Goal: Navigation & Orientation: Locate item on page

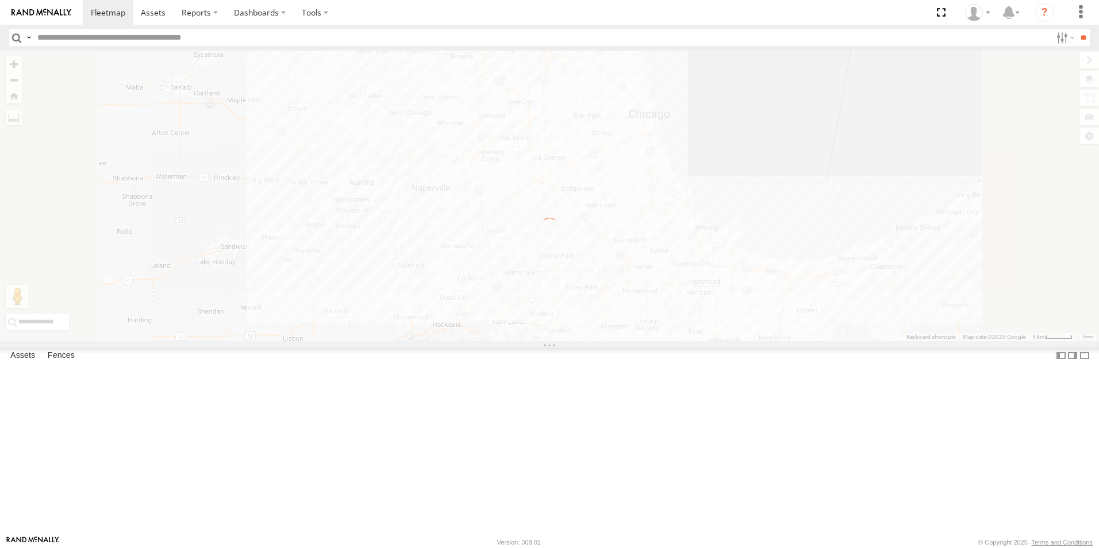
drag, startPoint x: 0, startPoint y: 0, endPoint x: 49, endPoint y: 20, distance: 53.4
click at [49, 20] on link at bounding box center [41, 12] width 83 height 25
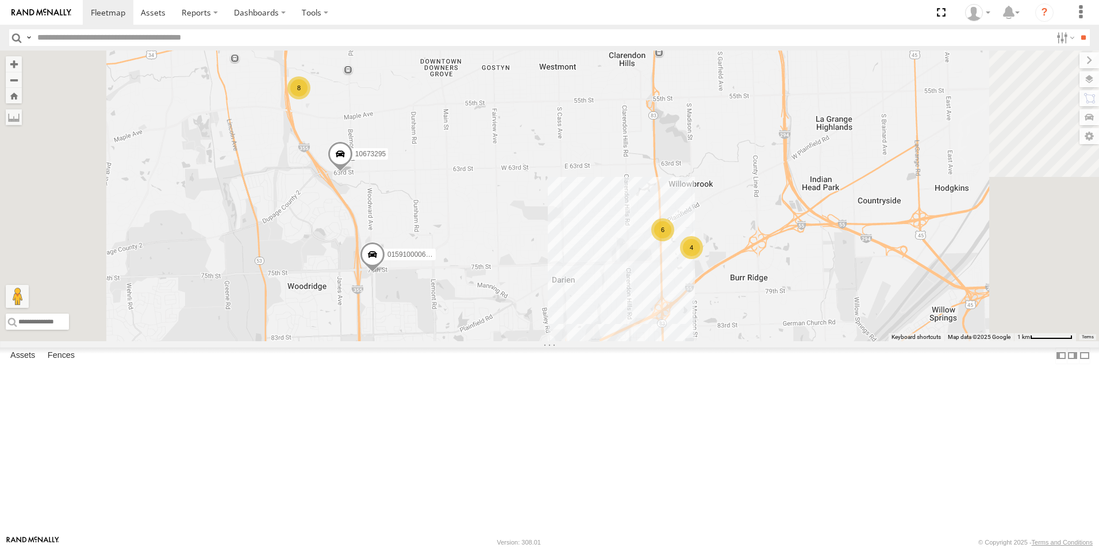
drag, startPoint x: 365, startPoint y: 226, endPoint x: 374, endPoint y: 332, distance: 105.5
click at [374, 332] on div "111 6040-1248 015910000722093 015910000672397 118 6078 10673295 6 8 2 4" at bounding box center [549, 196] width 1099 height 291
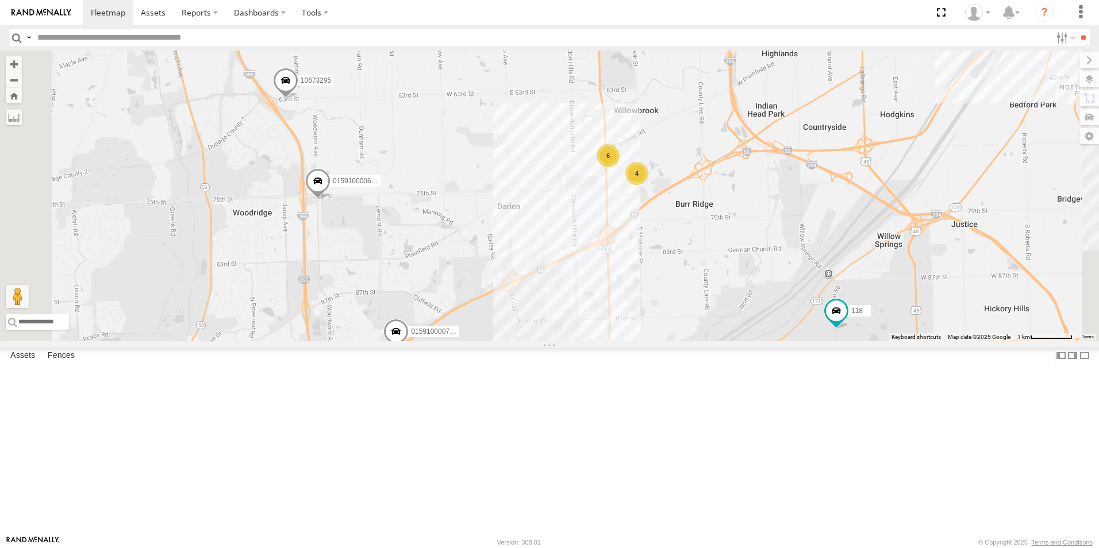
drag, startPoint x: 693, startPoint y: 386, endPoint x: 675, endPoint y: 311, distance: 76.8
click at [675, 311] on div "111 6040-1248 015910000722093 015910000672397 118 6078 10673295 6 8 4" at bounding box center [549, 196] width 1099 height 291
click at [298, 99] on span at bounding box center [285, 83] width 25 height 31
click at [394, 205] on div "111 6040-1248 015910000722093 015910000672397 118 6078 10673295 6 8 4 2 1067329…" at bounding box center [549, 196] width 1099 height 291
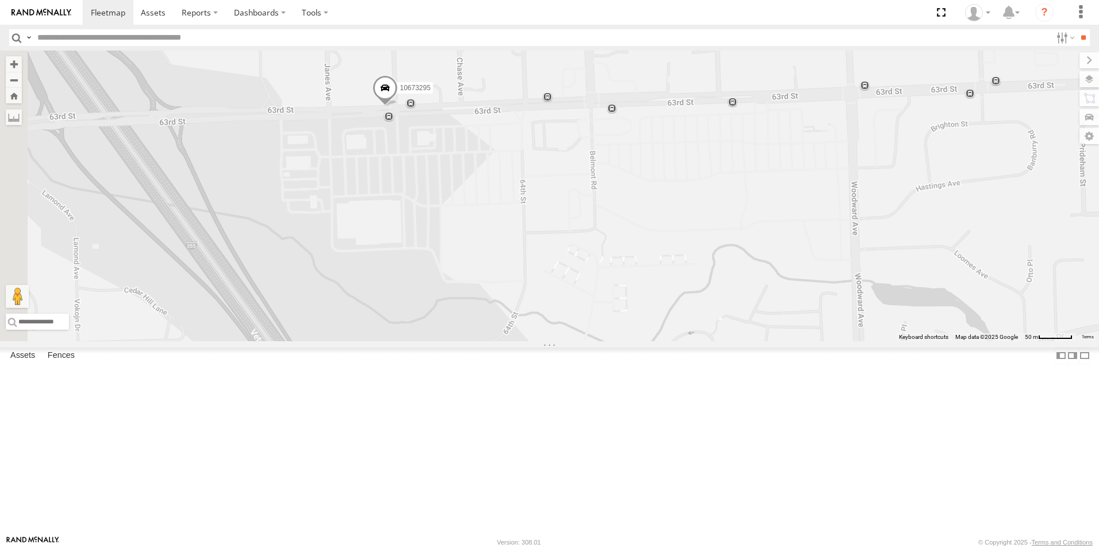
drag, startPoint x: 406, startPoint y: 299, endPoint x: 530, endPoint y: 242, distance: 136.3
click at [530, 242] on div "111 6040-1248 015910000722093 015910000672397 118 6078 10673295" at bounding box center [549, 196] width 1099 height 291
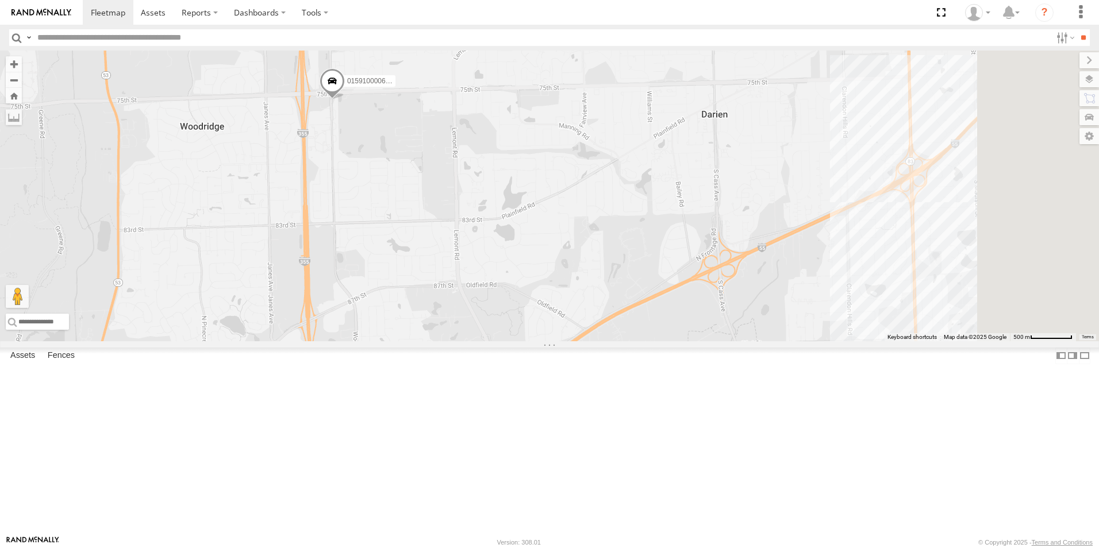
drag, startPoint x: 558, startPoint y: 325, endPoint x: 440, endPoint y: 80, distance: 271.9
click at [440, 80] on div "111 6040-1248 015910000722093 015910000672397 118 6078 10673295 8" at bounding box center [549, 196] width 1099 height 291
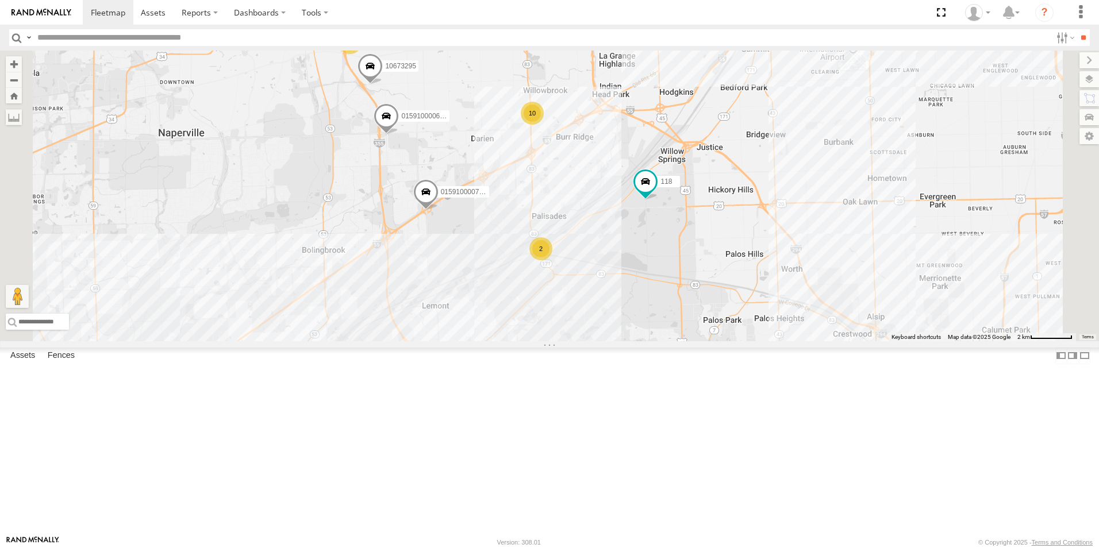
click at [552, 260] on div "2" at bounding box center [540, 248] width 23 height 23
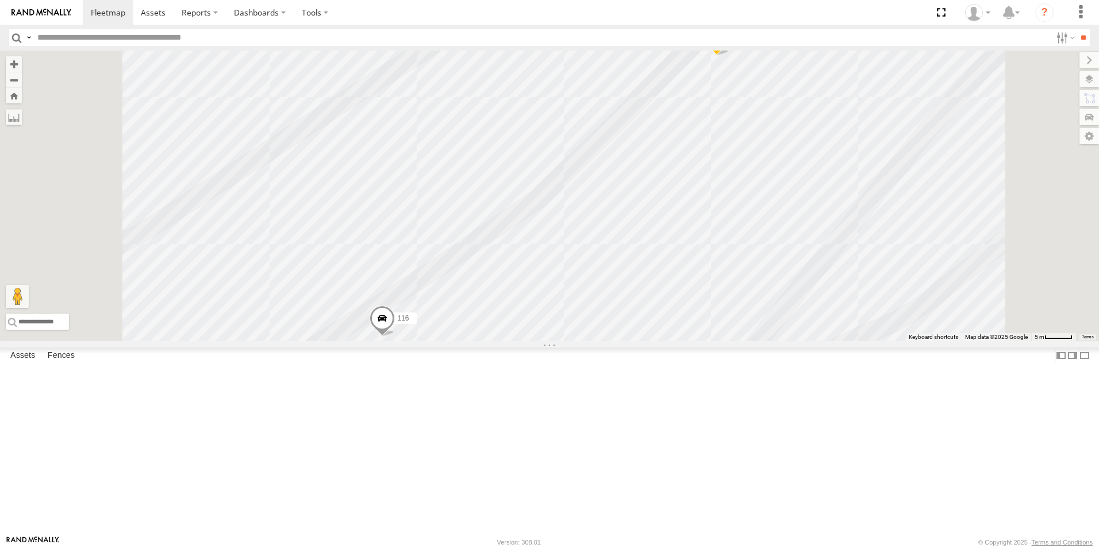
click at [38, 14] on img at bounding box center [41, 13] width 60 height 8
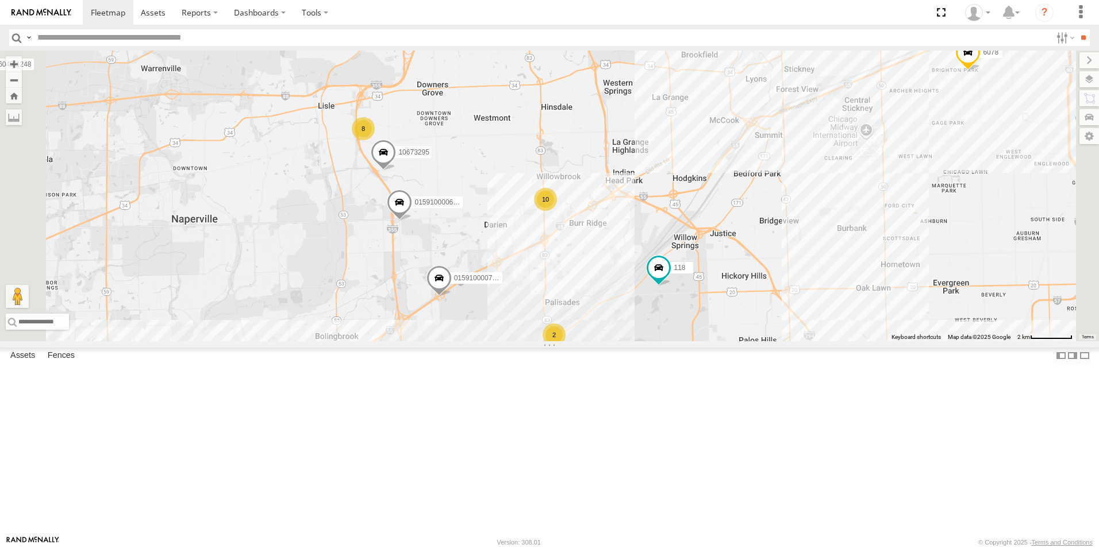
drag, startPoint x: 435, startPoint y: 261, endPoint x: 461, endPoint y: 347, distance: 90.2
click at [461, 341] on div "111 6040-1248 015910000722093 015910000672397 118 6078 10673295 10 8 2" at bounding box center [549, 196] width 1099 height 291
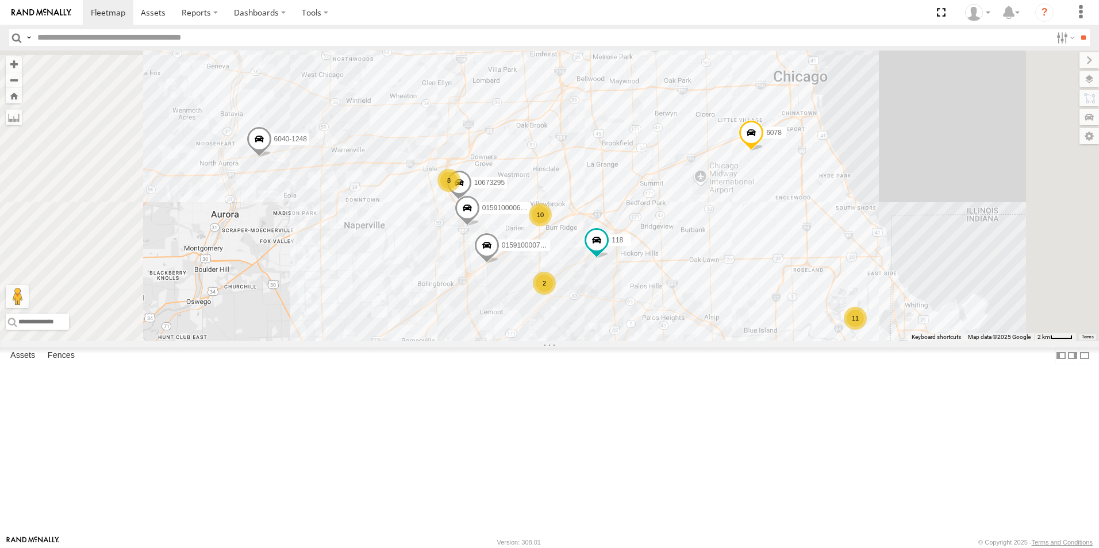
click at [0, 0] on div at bounding box center [0, 0] width 0 height 0
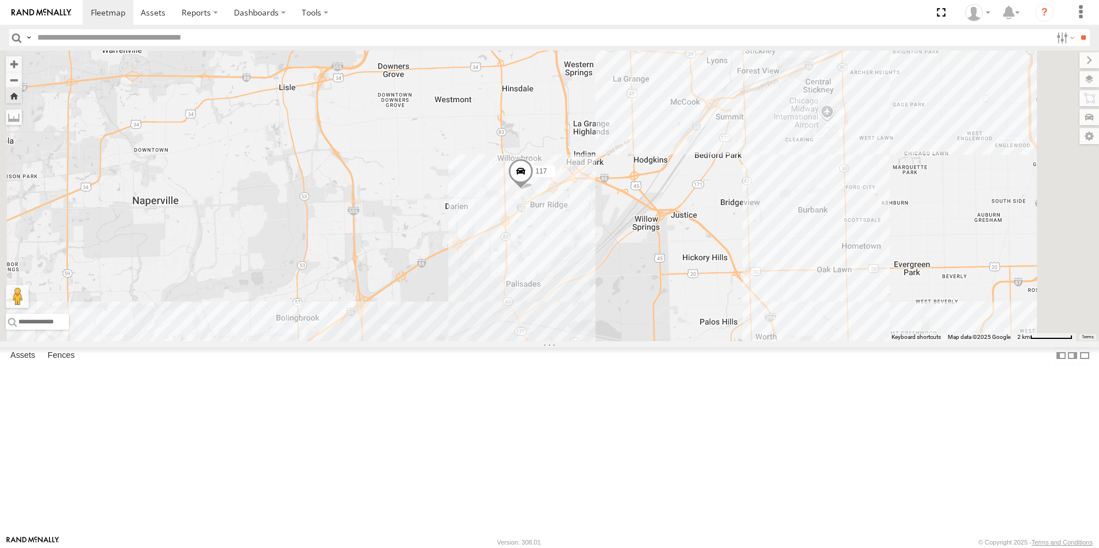
click at [533, 190] on span at bounding box center [520, 174] width 25 height 31
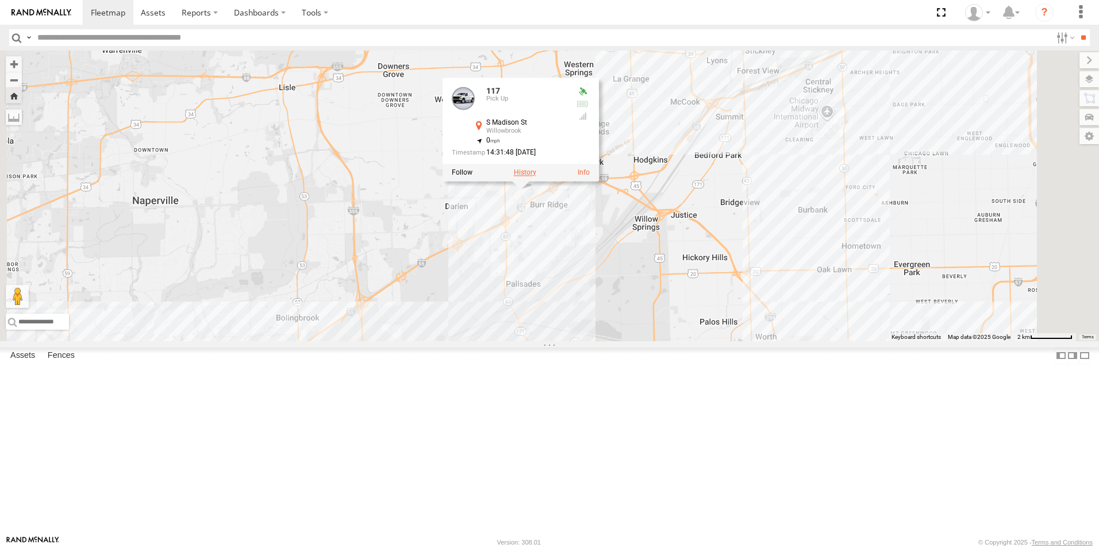
click at [536, 176] on label at bounding box center [525, 172] width 22 height 8
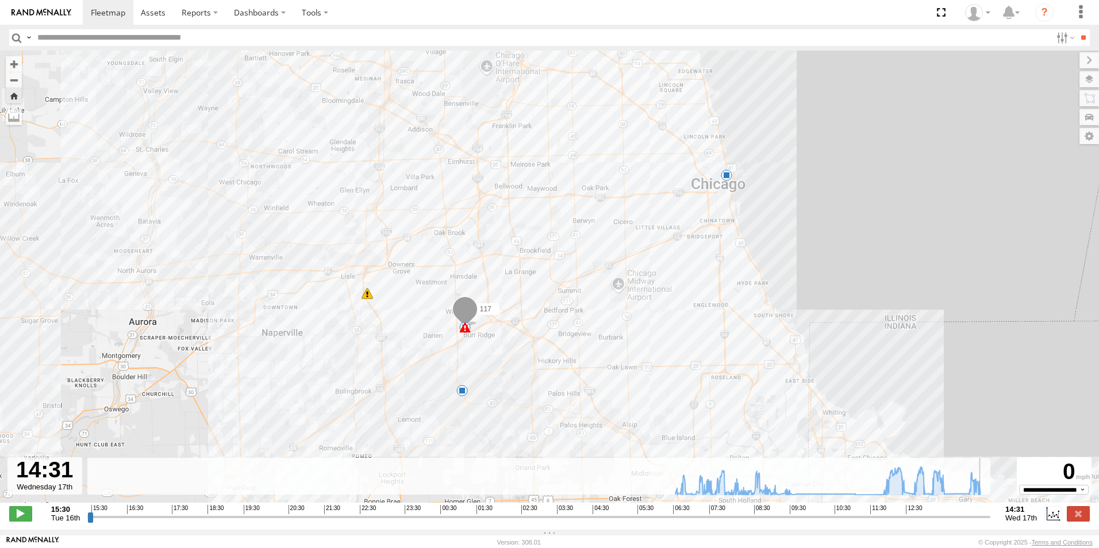
drag, startPoint x: 785, startPoint y: 522, endPoint x: 993, endPoint y: 516, distance: 208.1
type input "**********"
click at [990, 516] on input "range" at bounding box center [538, 516] width 903 height 11
click at [33, 18] on link at bounding box center [41, 12] width 83 height 25
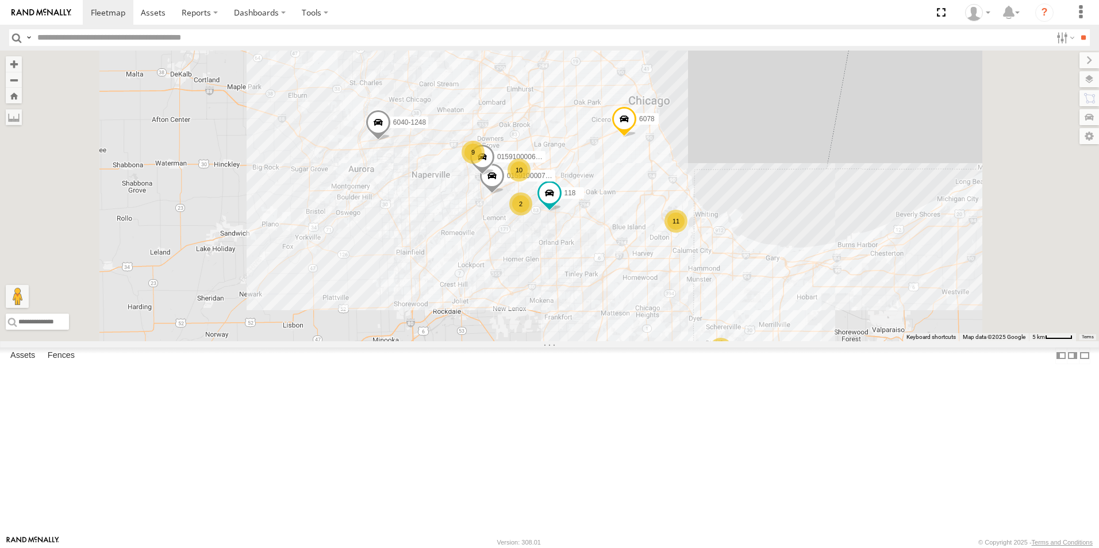
click at [0, 0] on div at bounding box center [0, 0] width 0 height 0
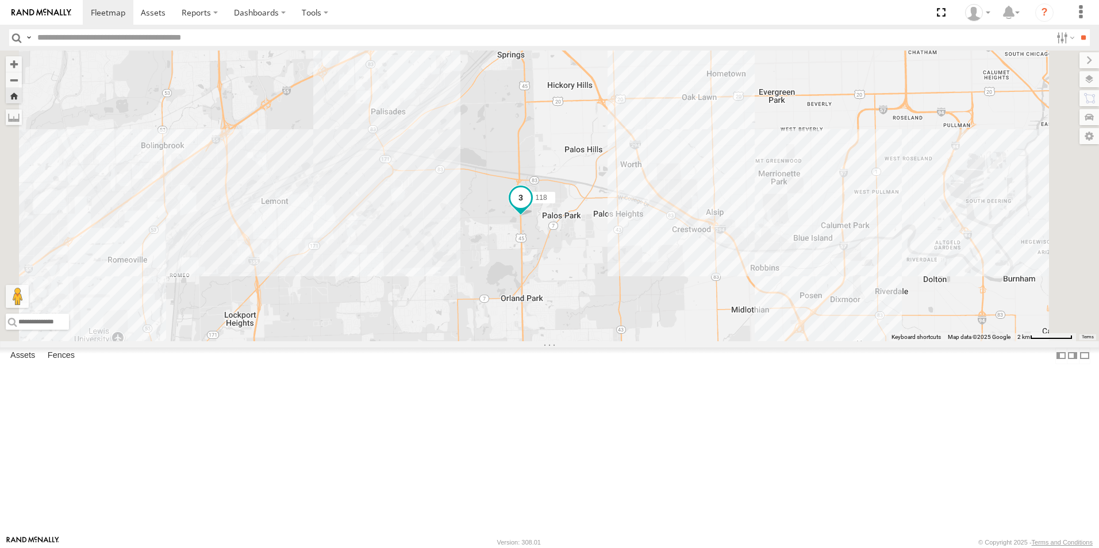
click at [531, 208] on span at bounding box center [520, 197] width 21 height 21
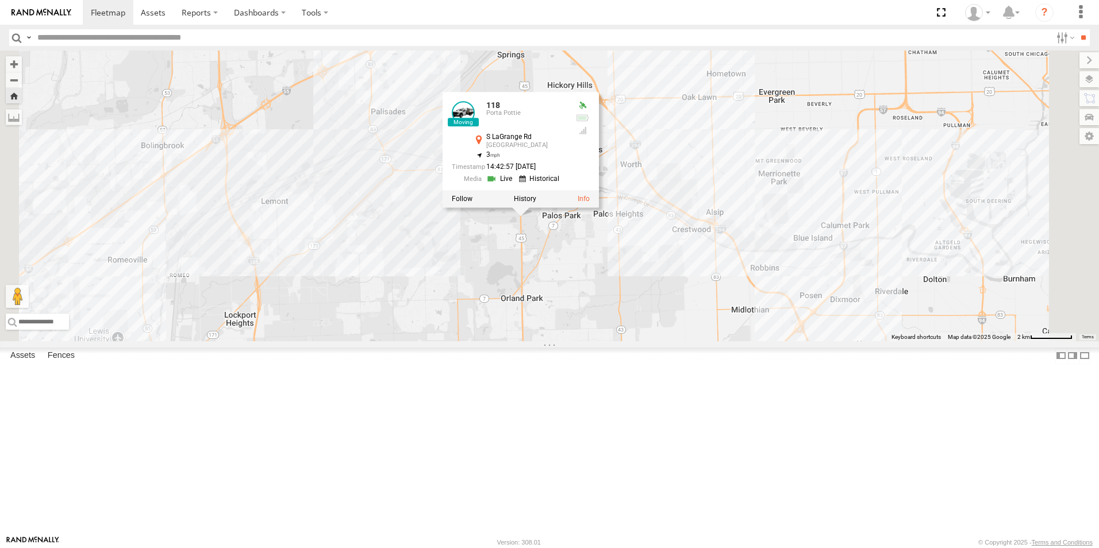
click at [592, 331] on div "118 118 Porta Pottie S LaGrange Rd Palos Park 41.66707 , -87.85474 3 14:42:57 0…" at bounding box center [549, 196] width 1099 height 291
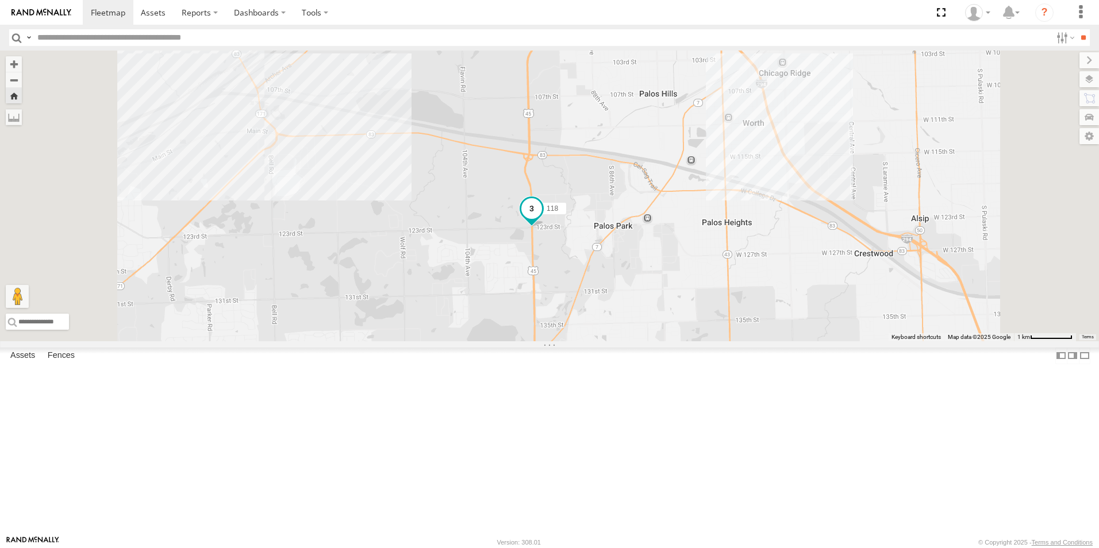
click at [542, 219] on span at bounding box center [531, 208] width 21 height 21
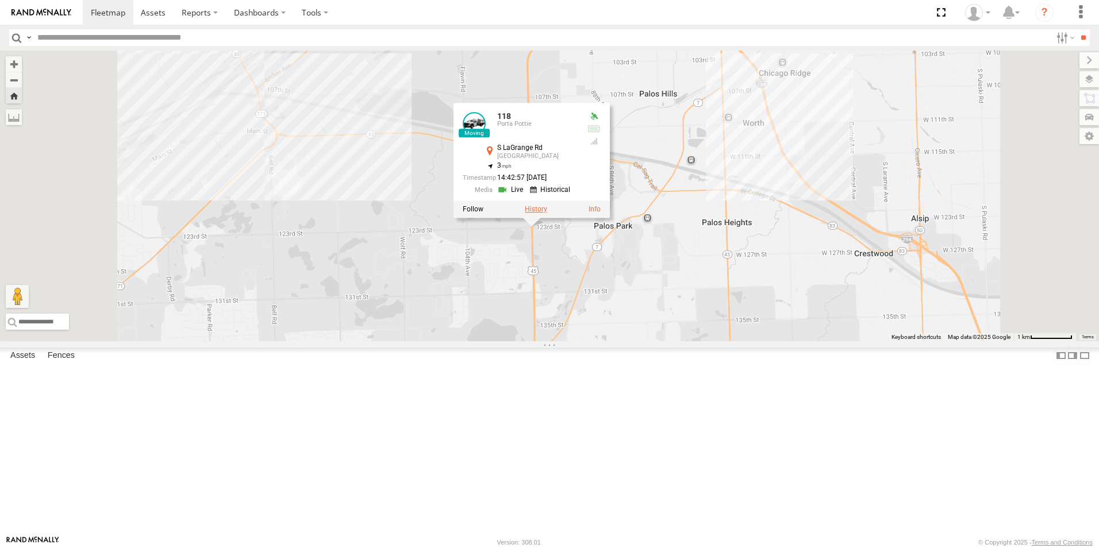
click at [547, 214] on label at bounding box center [536, 210] width 22 height 8
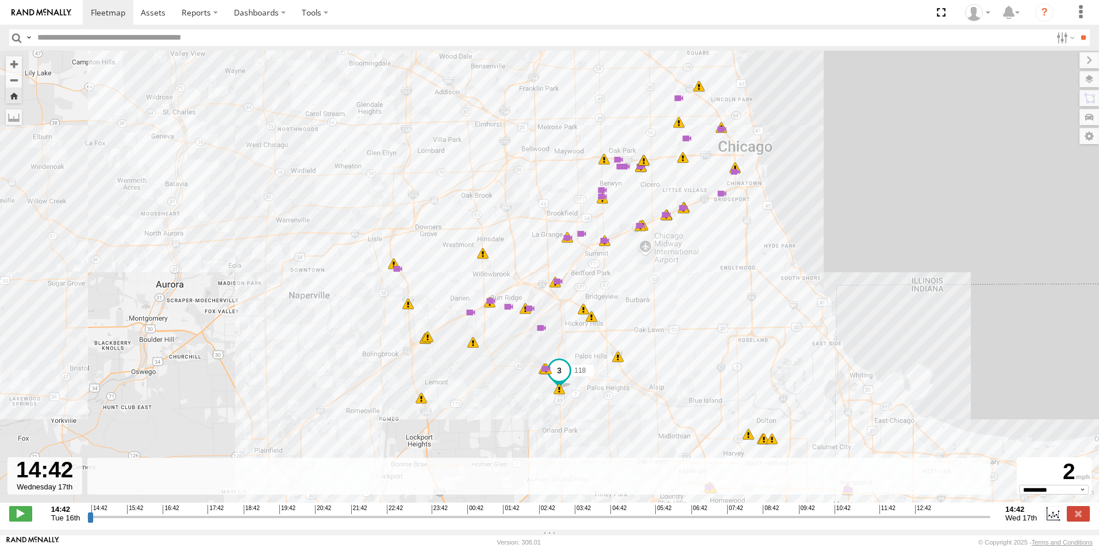
drag, startPoint x: 903, startPoint y: 523, endPoint x: 1015, endPoint y: 514, distance: 111.9
type input "**********"
click at [990, 514] on input "range" at bounding box center [538, 516] width 903 height 11
click at [63, 21] on link at bounding box center [41, 12] width 83 height 25
